Goal: Check status: Check status

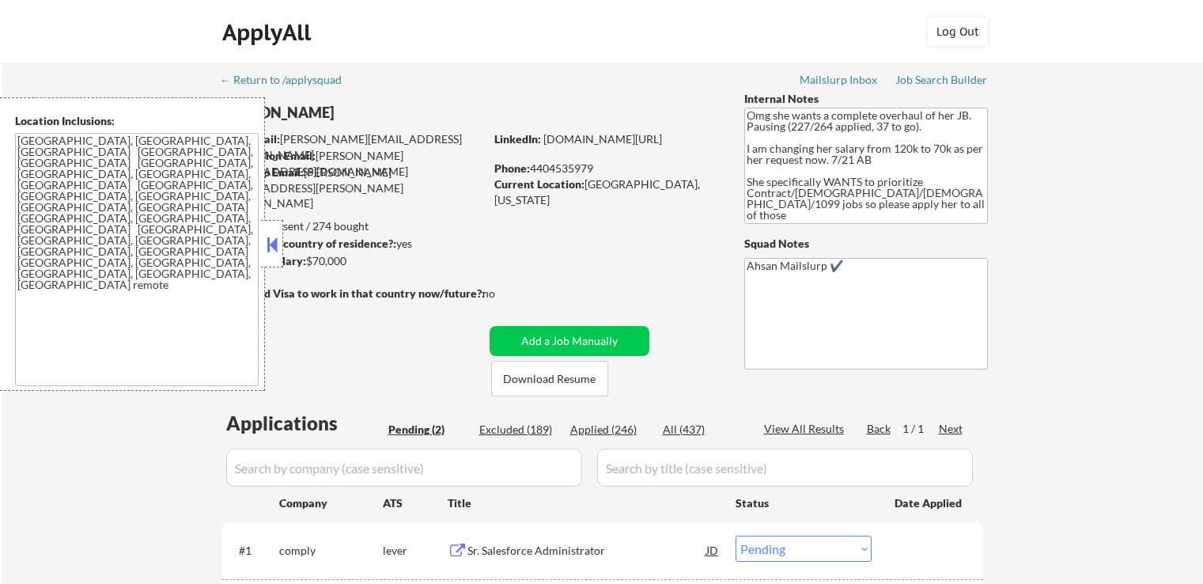
select select ""pending""
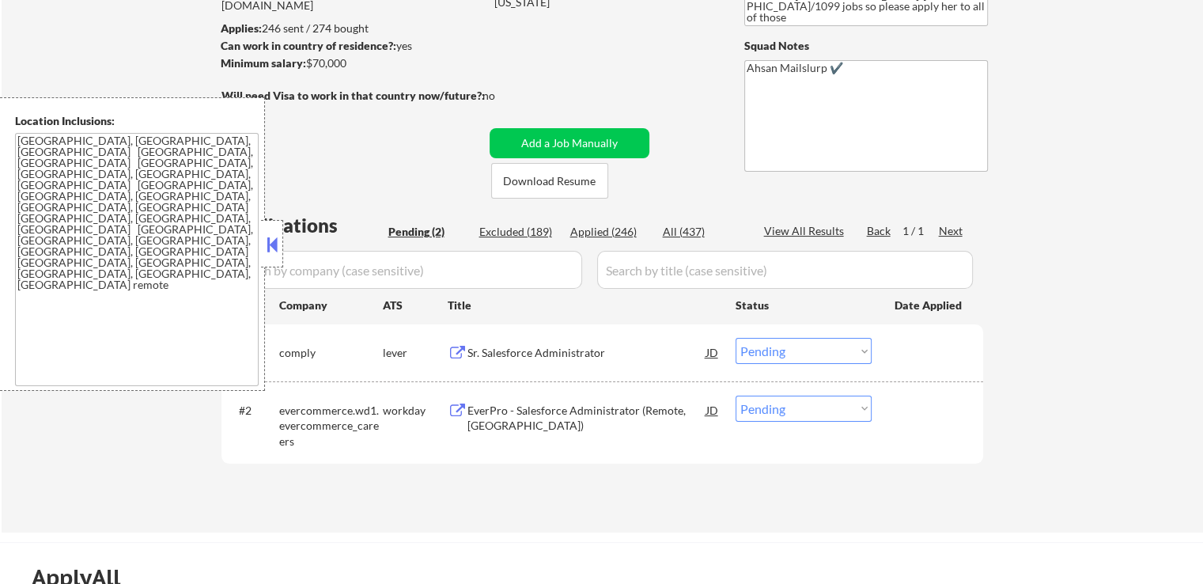
scroll to position [237, 0]
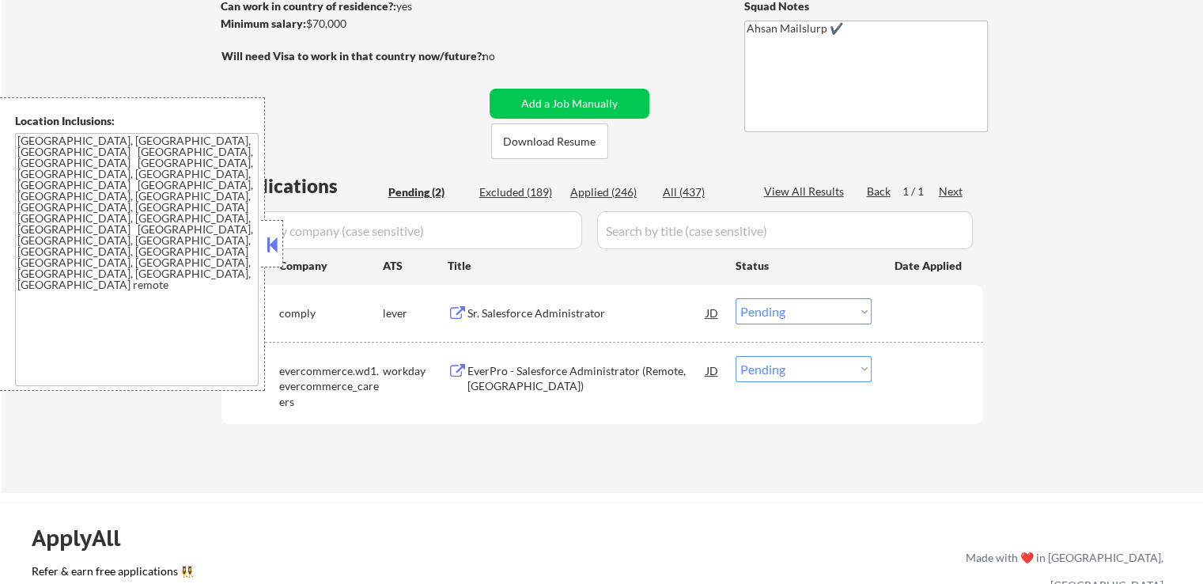
click at [458, 310] on button at bounding box center [458, 313] width 20 height 15
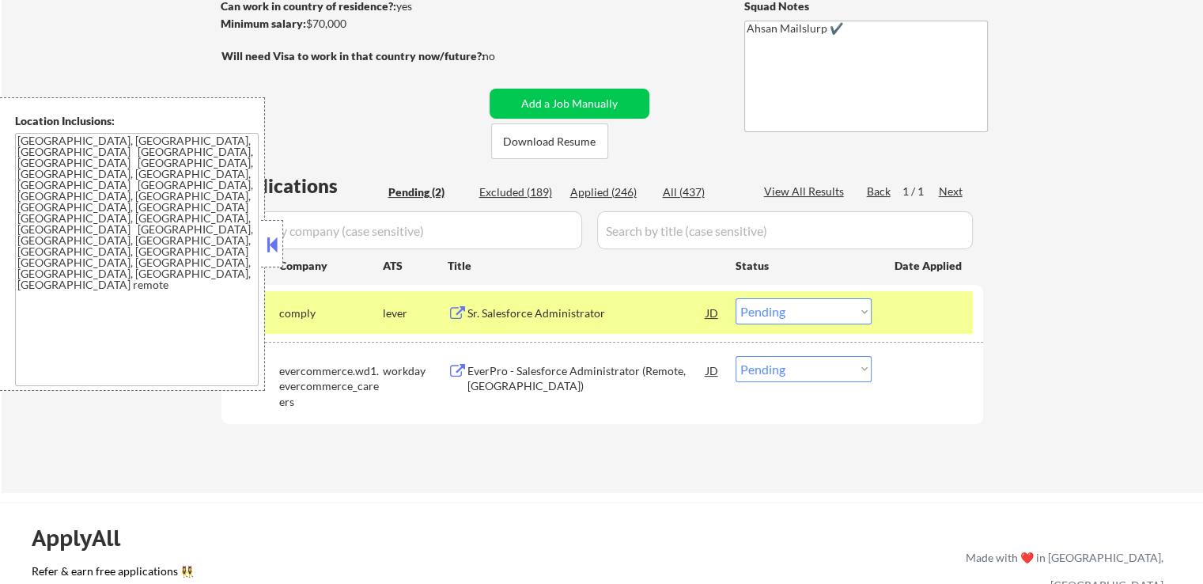
click at [462, 370] on button at bounding box center [458, 371] width 20 height 15
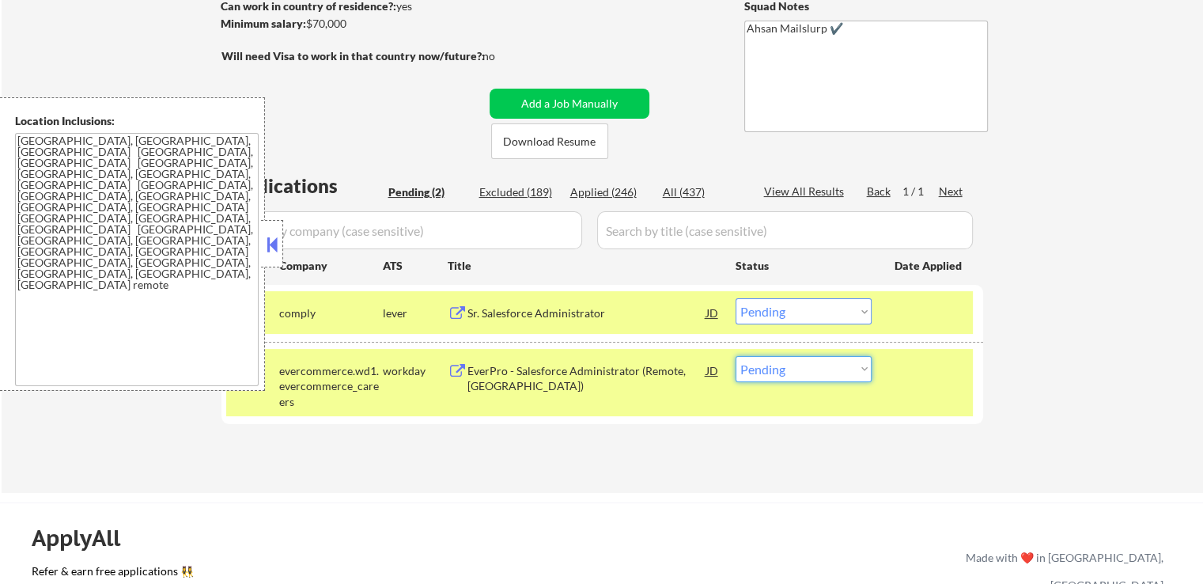
click at [822, 366] on select "Choose an option... Pending Applied Excluded (Questions) Excluded (Expired) Exc…" at bounding box center [804, 369] width 136 height 26
select select ""excluded""
click at [736, 356] on select "Choose an option... Pending Applied Excluded (Questions) Excluded (Expired) Exc…" at bounding box center [804, 369] width 136 height 26
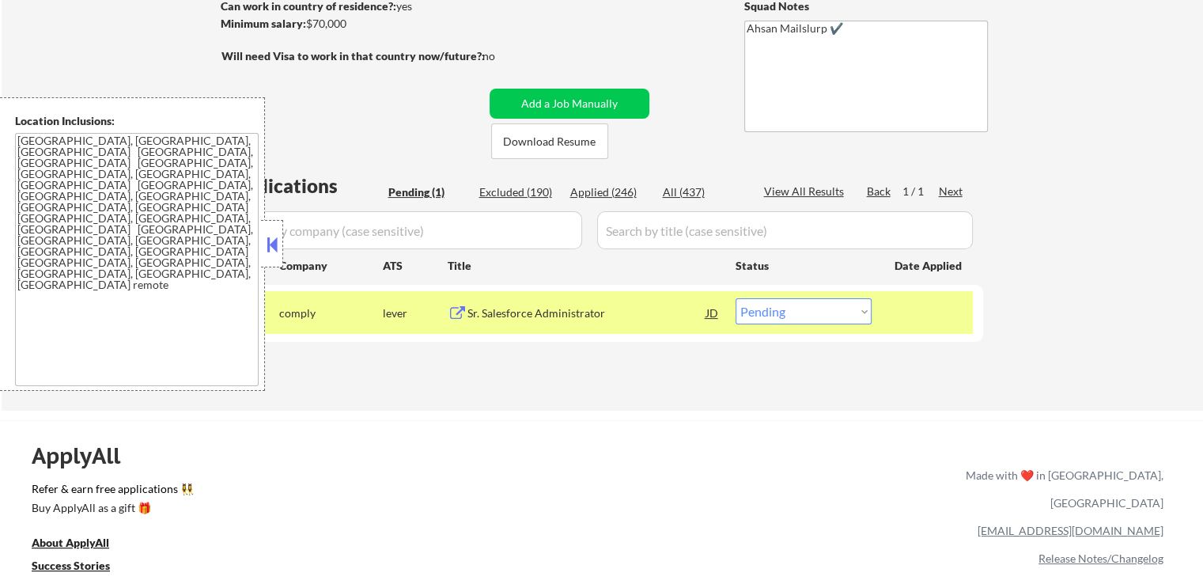
click at [788, 314] on select "Choose an option... Pending Applied Excluded (Questions) Excluded (Expired) Exc…" at bounding box center [804, 311] width 136 height 26
select select ""applied""
click at [736, 298] on select "Choose an option... Pending Applied Excluded (Questions) Excluded (Expired) Exc…" at bounding box center [804, 311] width 136 height 26
